Goal: Register for event/course

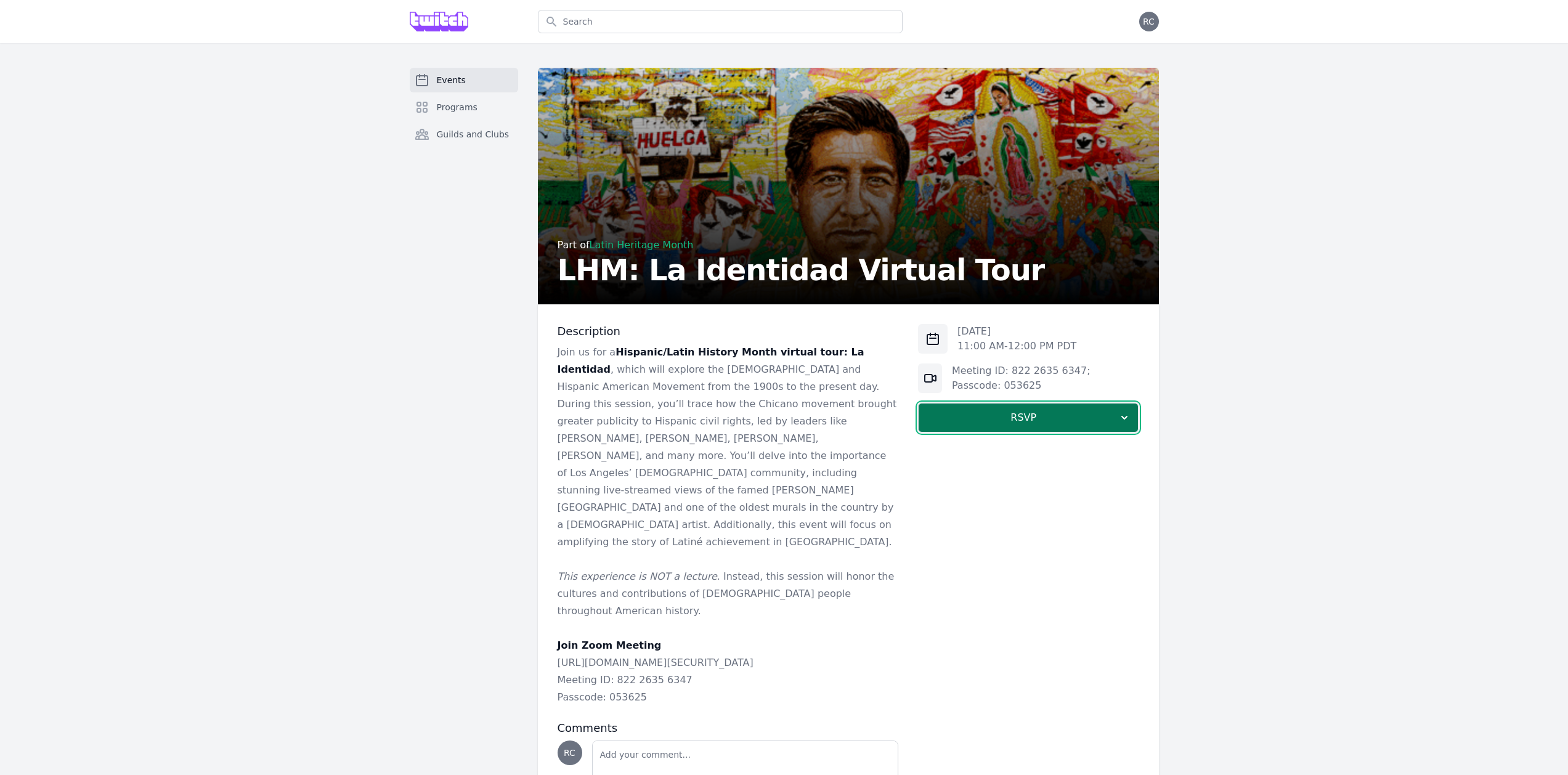
click at [1016, 424] on span "RSVP" at bounding box center [1023, 417] width 190 height 15
click at [1030, 446] on link "I'm going" at bounding box center [1029, 451] width 220 height 22
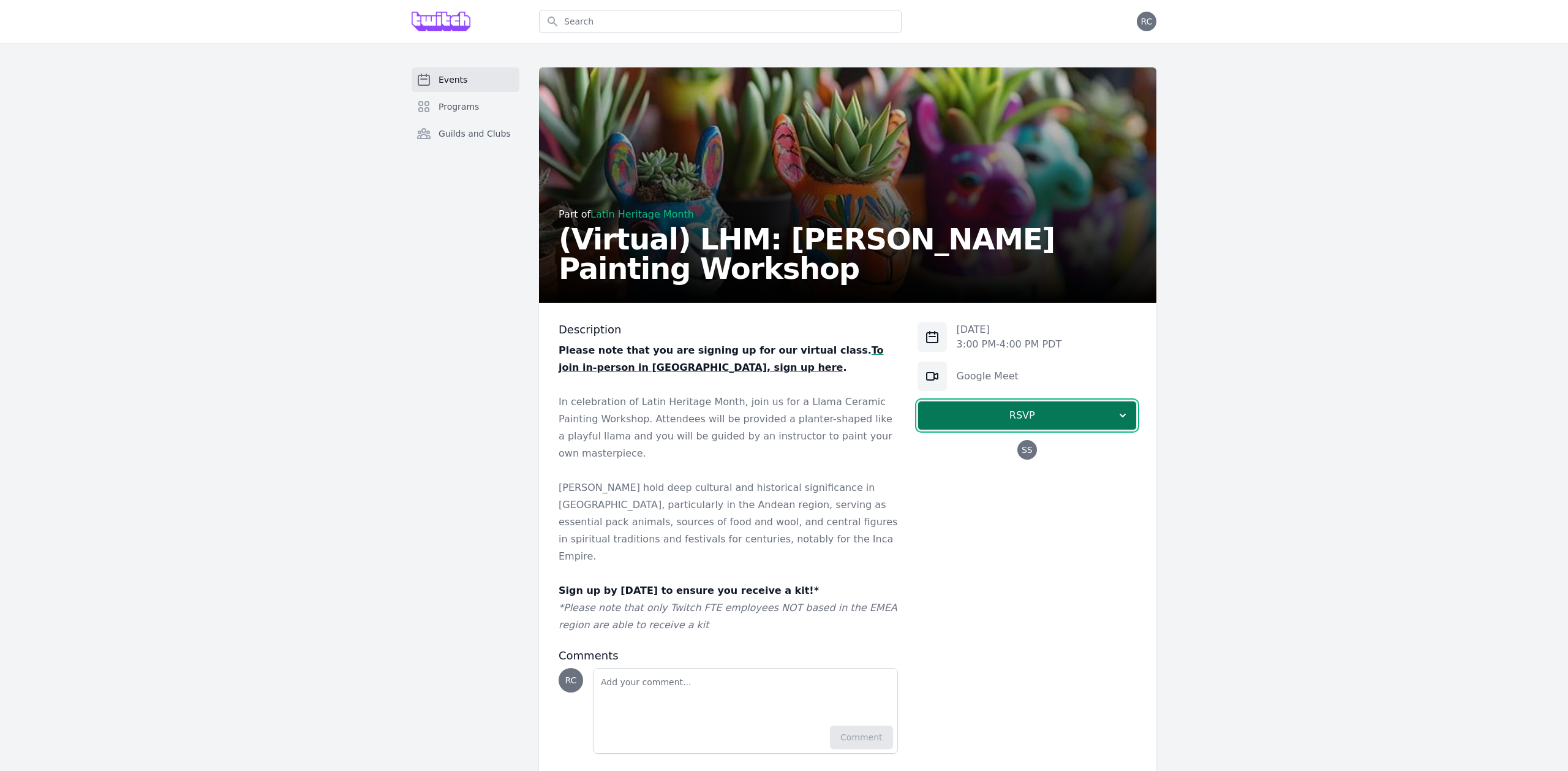
click at [1010, 413] on span "RSVP" at bounding box center [1022, 415] width 189 height 15
click at [1016, 450] on link "I'm going" at bounding box center [1027, 449] width 219 height 22
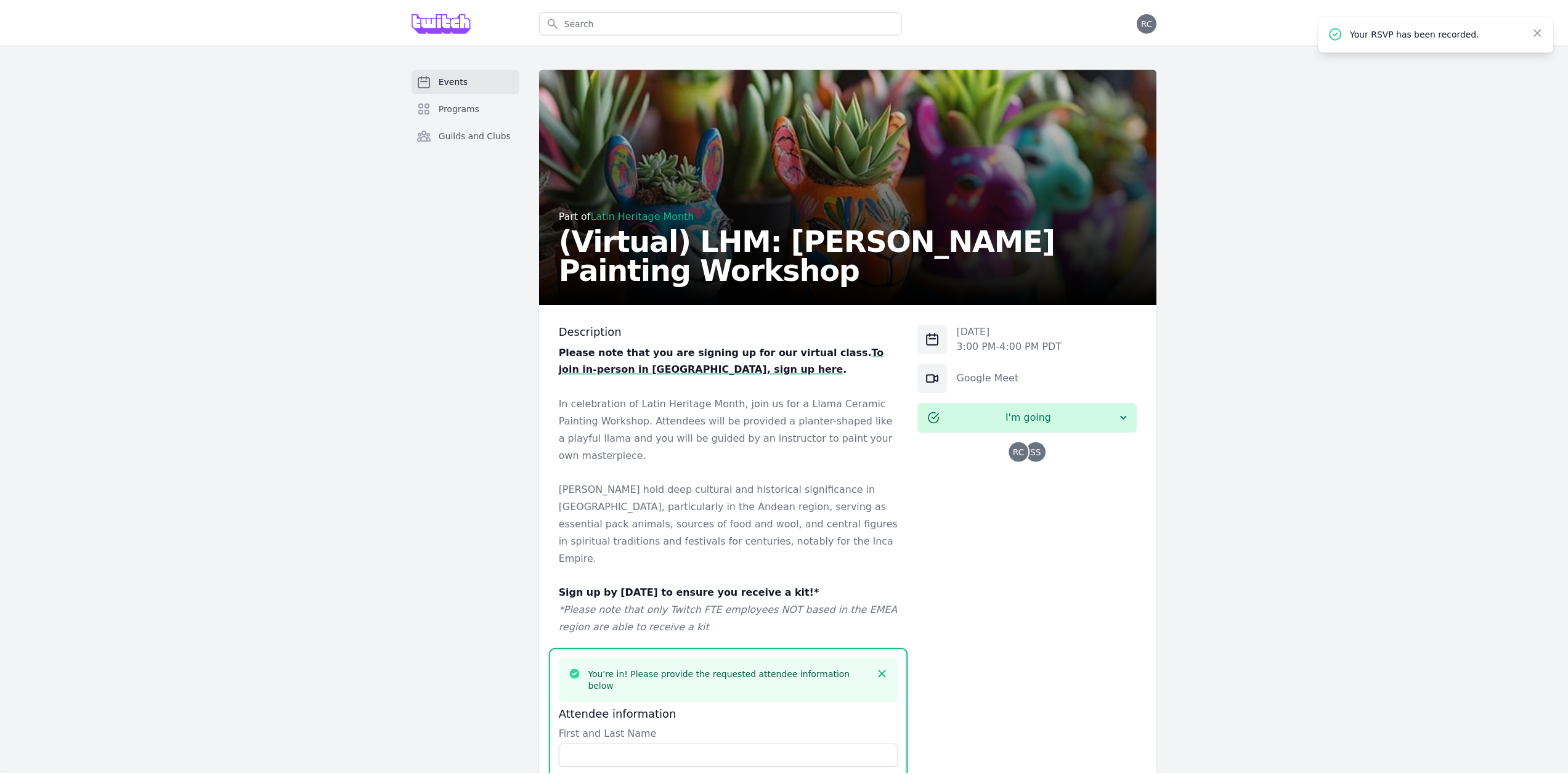
scroll to position [456, 0]
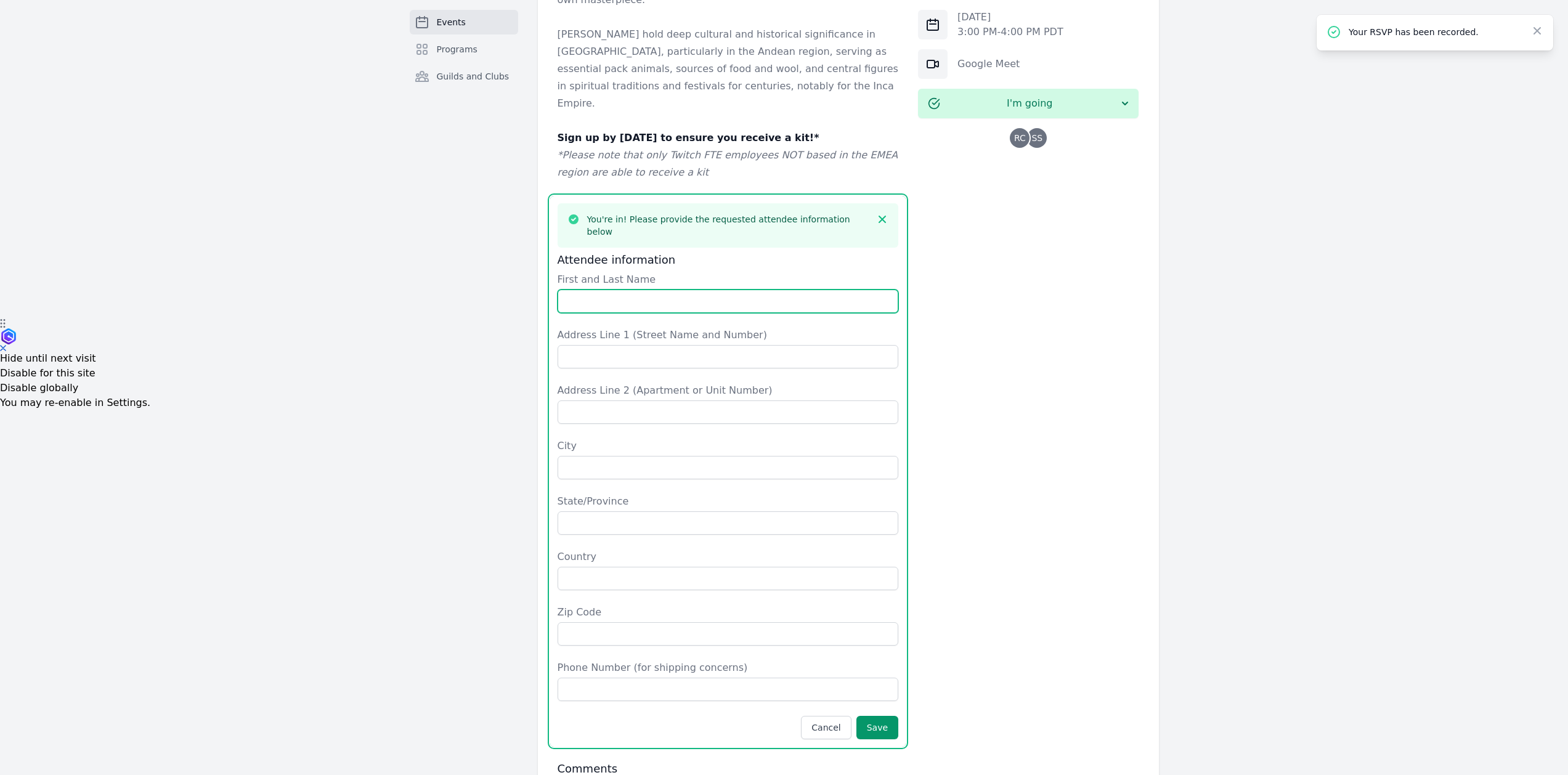
click at [696, 290] on input "First and Last Name" at bounding box center [729, 301] width 342 height 23
type input "Romina Camussi"
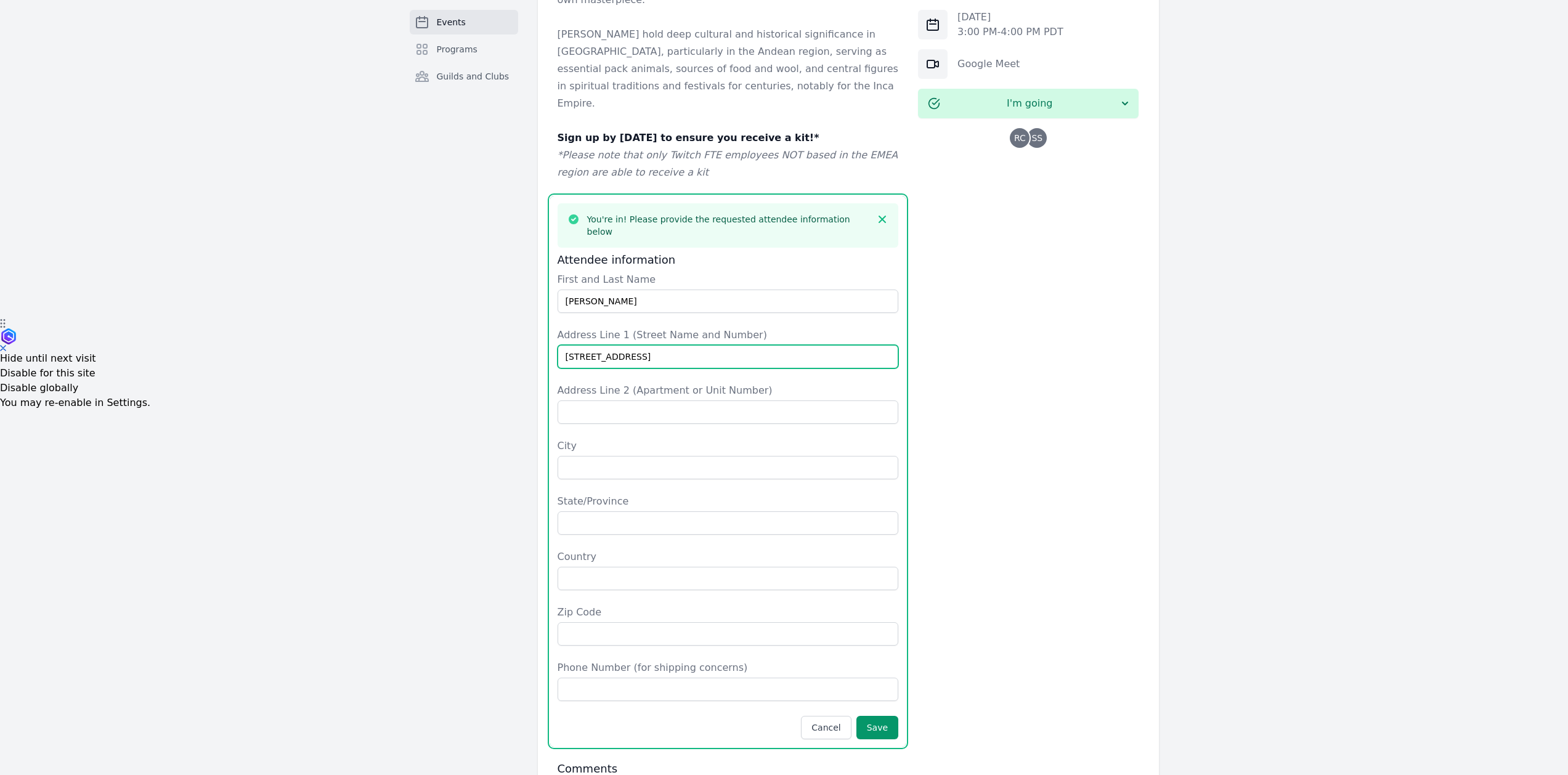
type input "8864 Sherborne Gate Ave"
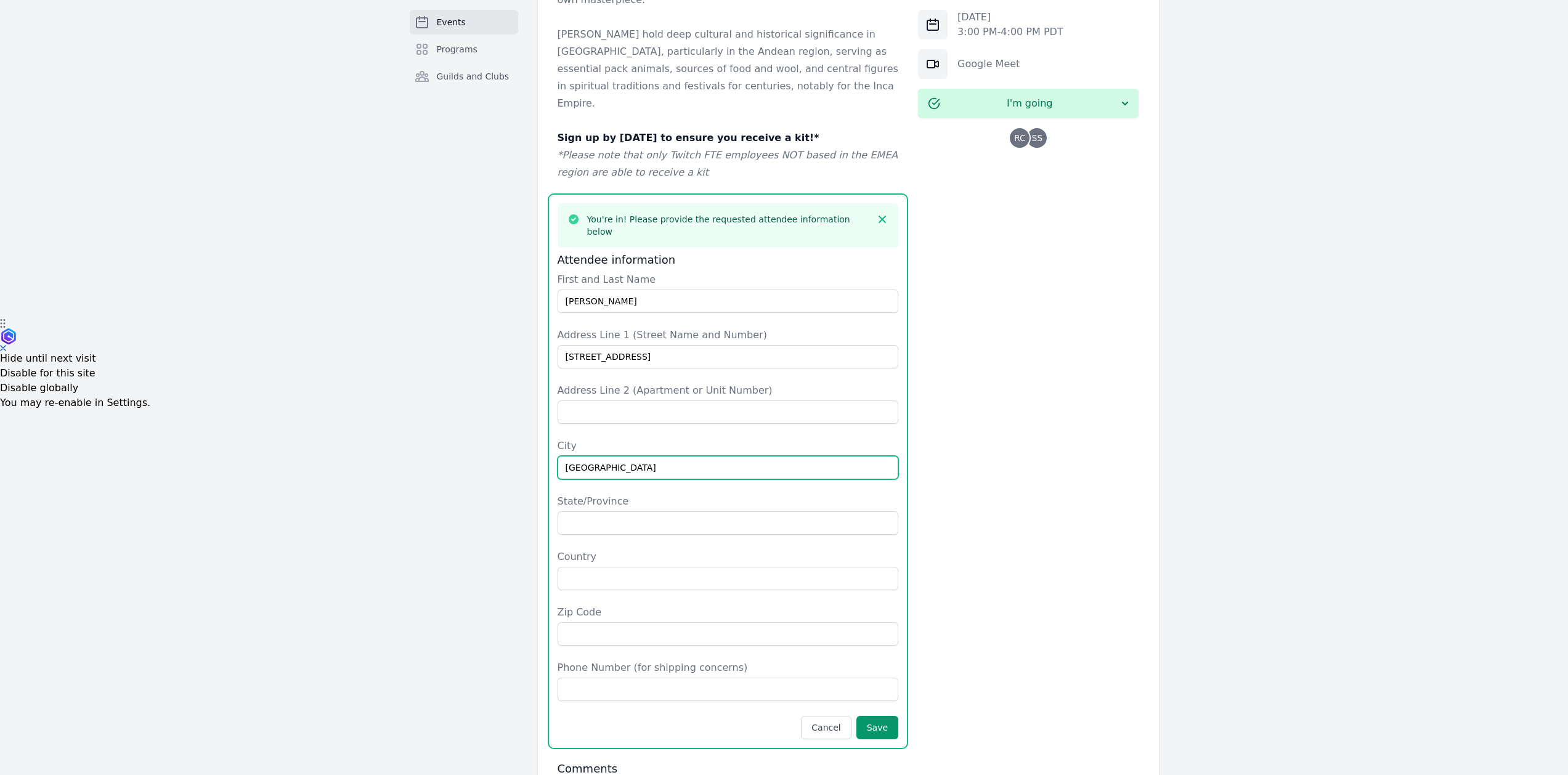
type input "Las Vegas"
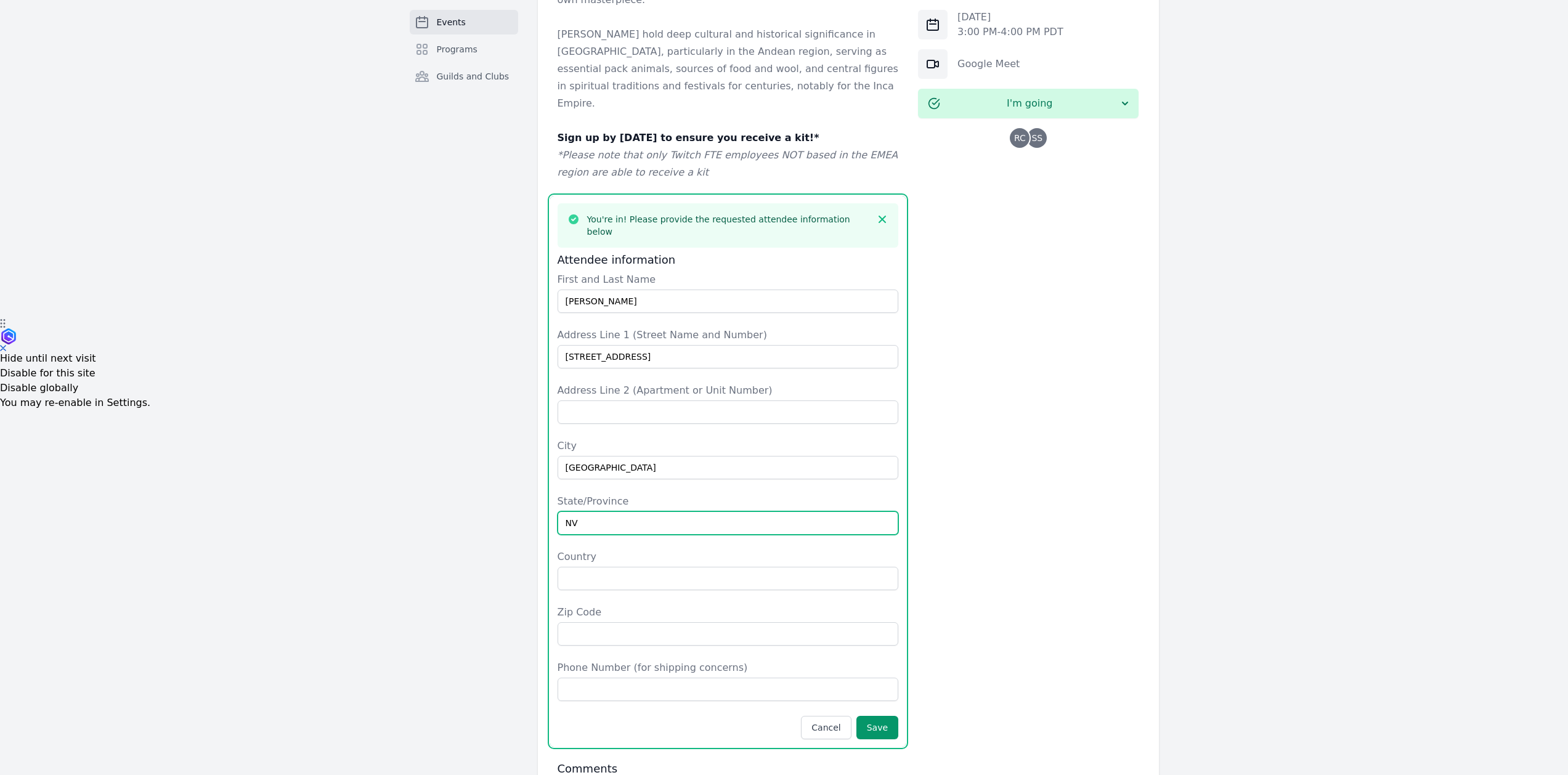
type input "NV"
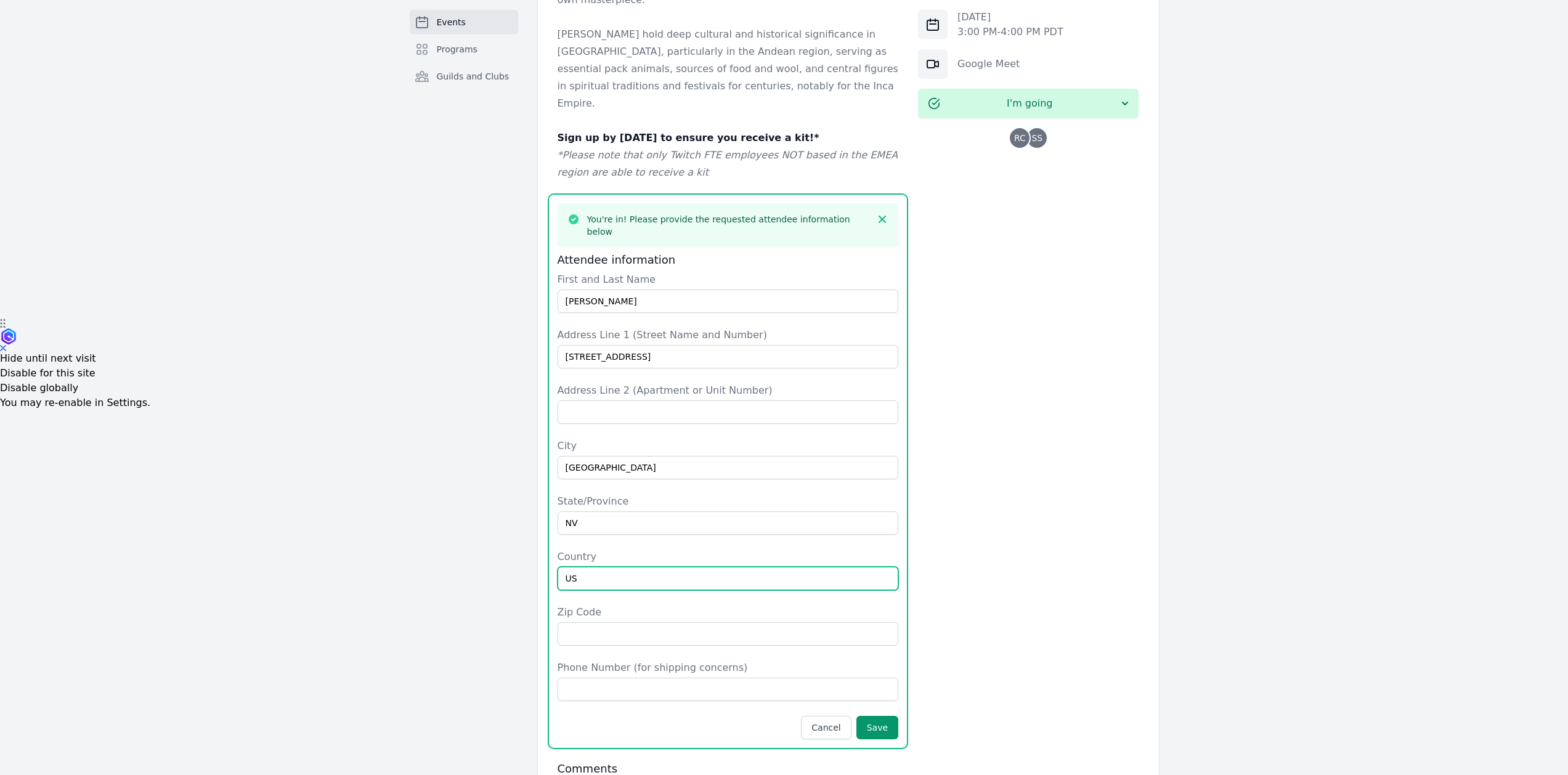
type input "US"
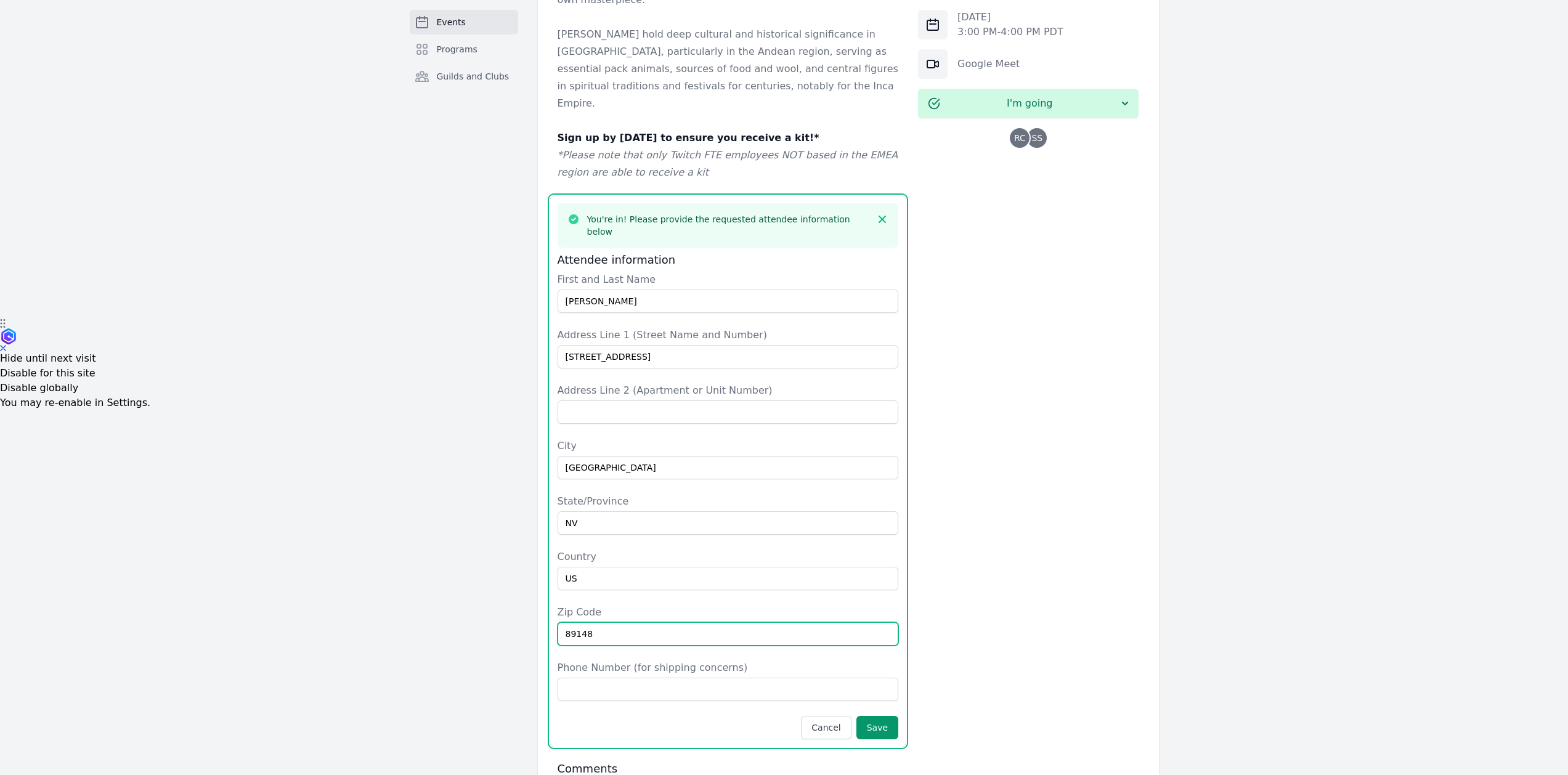
type input "89148"
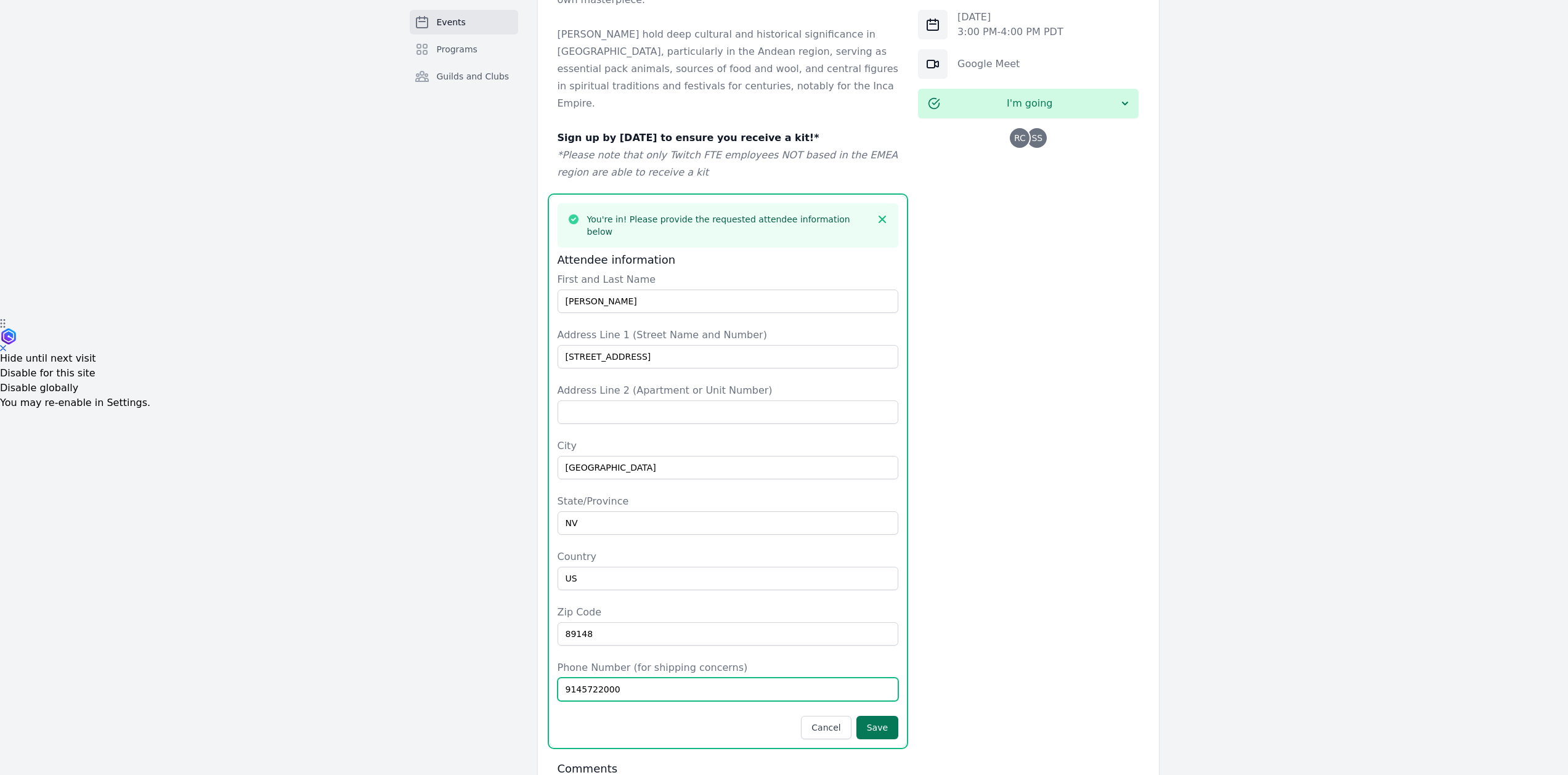
type input "9145722000"
click at [879, 716] on button "Save" at bounding box center [877, 728] width 42 height 23
